Goal: Task Accomplishment & Management: Manage account settings

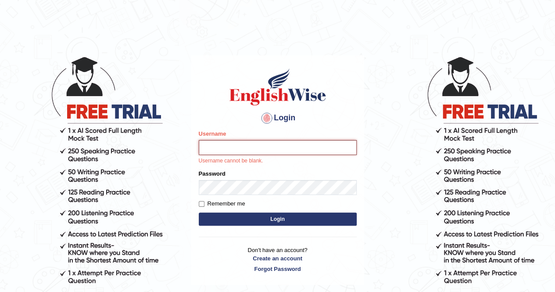
paste input "yeshwanth_parramatta"
type input "yeshwanth_parramatta"
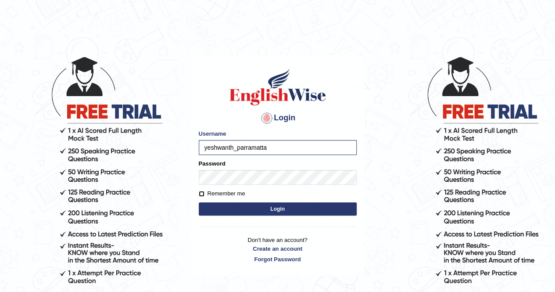
click at [201, 196] on input "Remember me" at bounding box center [202, 194] width 6 height 6
checkbox input "true"
click at [283, 208] on button "Login" at bounding box center [278, 208] width 158 height 13
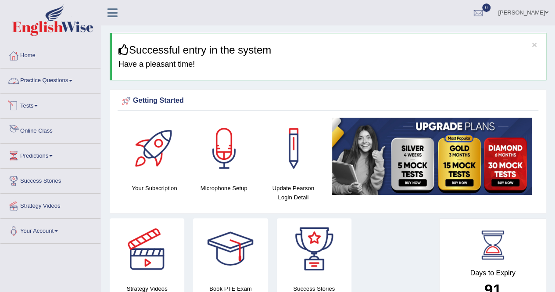
click at [54, 132] on link "Online Class" at bounding box center [50, 129] width 100 height 22
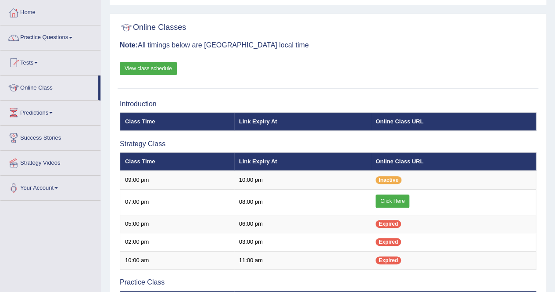
scroll to position [54, 0]
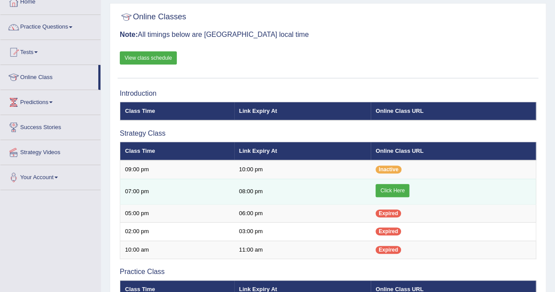
click at [396, 191] on link "Click Here" at bounding box center [393, 190] width 34 height 13
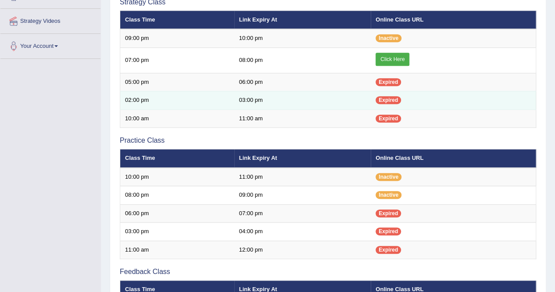
scroll to position [185, 0]
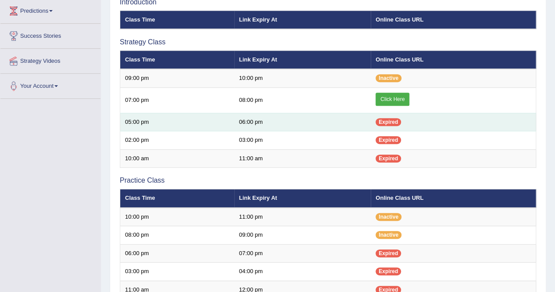
scroll to position [134, 0]
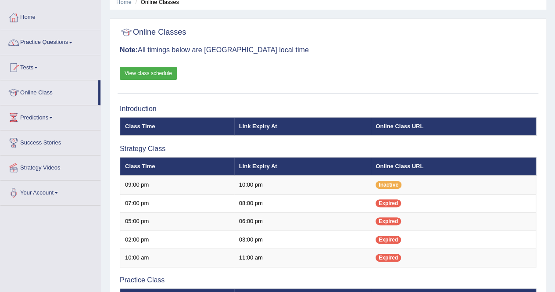
scroll to position [38, 0]
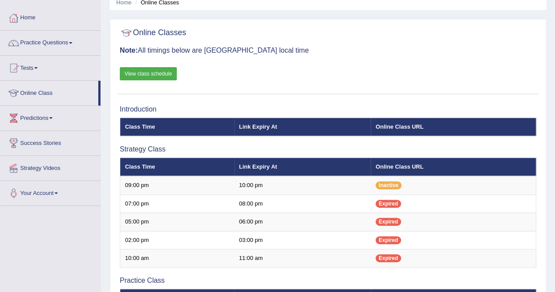
scroll to position [38, 0]
click at [75, 46] on link "Practice Questions" at bounding box center [50, 42] width 100 height 22
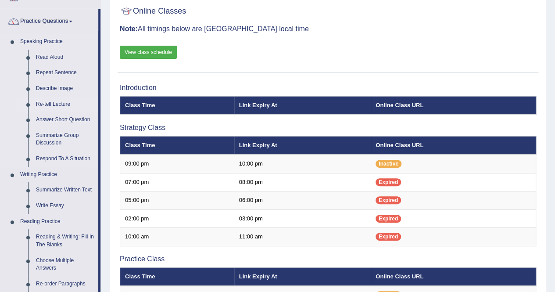
scroll to position [59, 0]
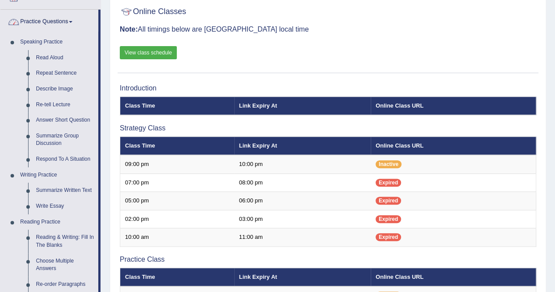
click at [76, 25] on link "Practice Questions" at bounding box center [49, 21] width 98 height 22
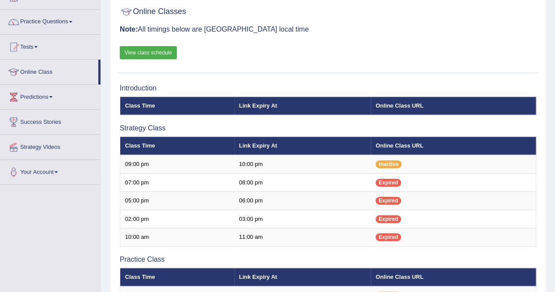
scroll to position [59, 0]
click at [53, 97] on span at bounding box center [51, 97] width 4 height 2
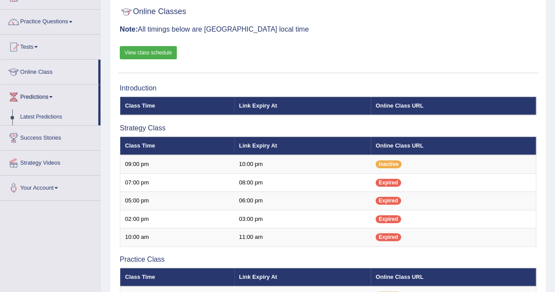
click at [53, 97] on span at bounding box center [51, 97] width 4 height 2
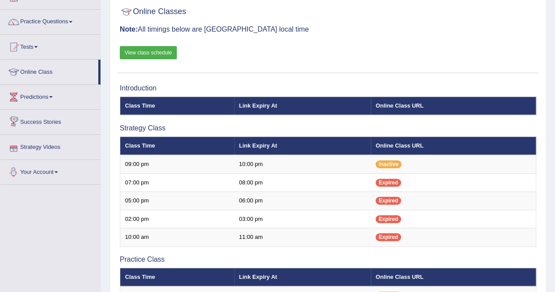
click at [60, 168] on link "Your Account" at bounding box center [50, 171] width 100 height 22
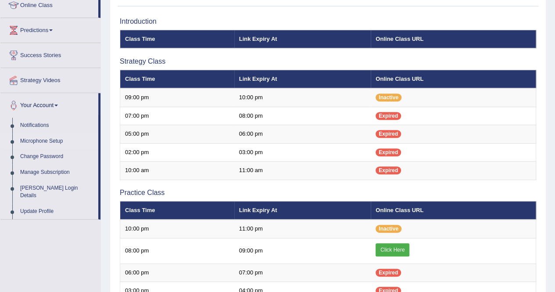
scroll to position [127, 0]
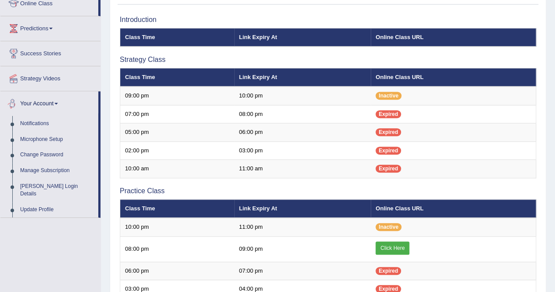
click at [61, 103] on link "Your Account" at bounding box center [49, 102] width 98 height 22
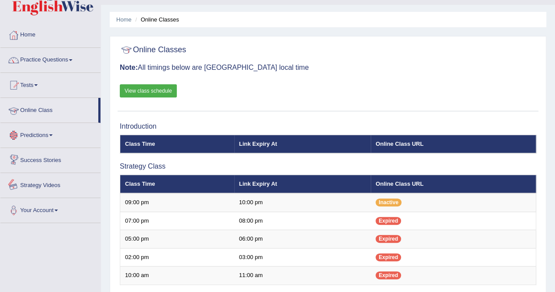
scroll to position [18, 0]
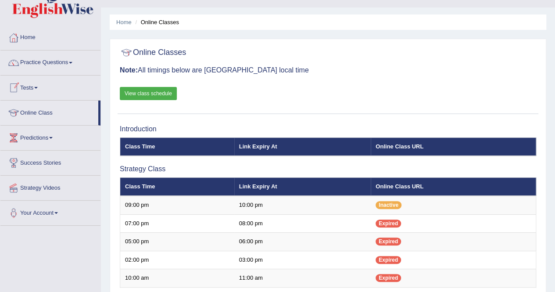
click at [41, 84] on link "Tests" at bounding box center [50, 86] width 100 height 22
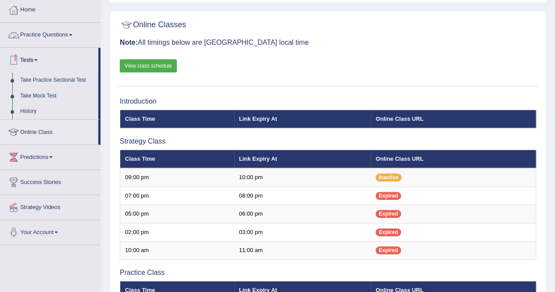
scroll to position [0, 0]
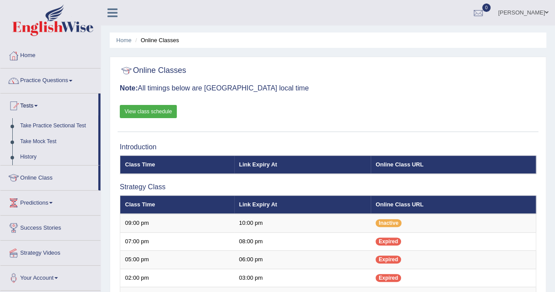
click at [72, 79] on link "Practice Questions" at bounding box center [50, 79] width 100 height 22
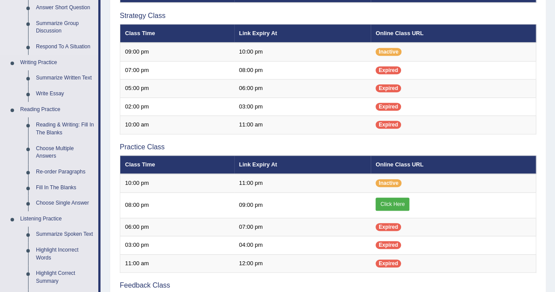
scroll to position [172, 0]
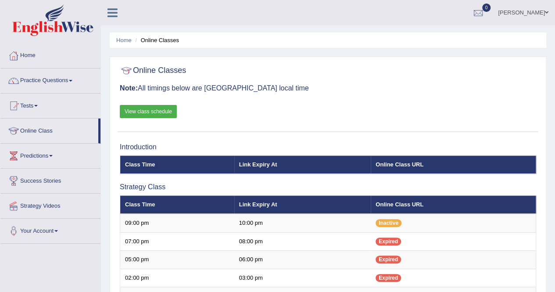
drag, startPoint x: 0, startPoint y: 0, endPoint x: 29, endPoint y: 56, distance: 62.8
click at [29, 56] on link "Home" at bounding box center [50, 54] width 100 height 22
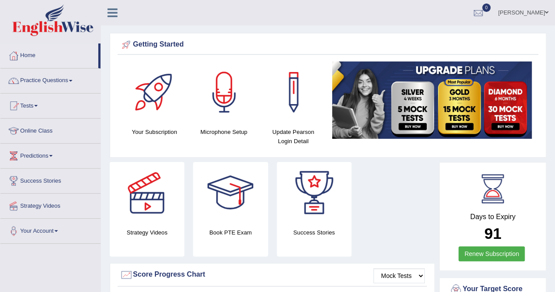
click at [519, 14] on link "[PERSON_NAME]" at bounding box center [523, 11] width 64 height 23
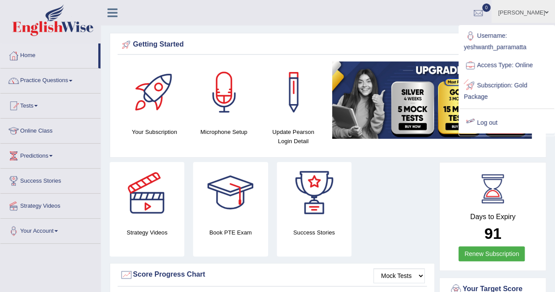
click at [486, 124] on link "Log out" at bounding box center [506, 123] width 95 height 20
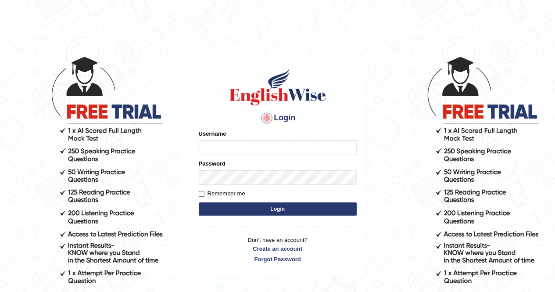
click at [354, 1] on html "Login Please fix the following errors: Username Password Remember me Login Don'…" at bounding box center [277, 146] width 555 height 292
